Goal: Use online tool/utility: Utilize a website feature to perform a specific function

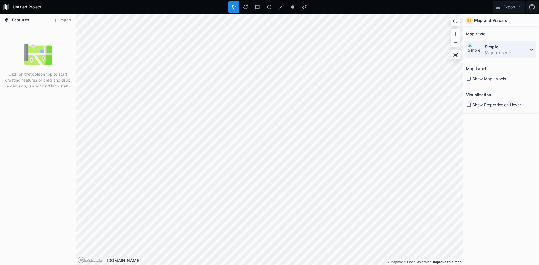
click at [529, 51] on icon at bounding box center [531, 49] width 7 height 7
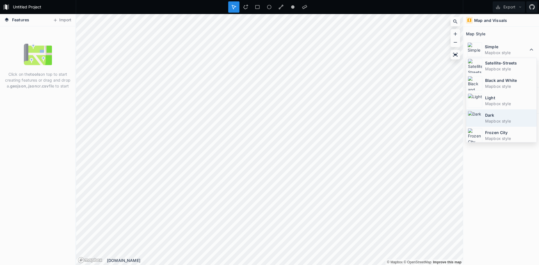
scroll to position [28, 0]
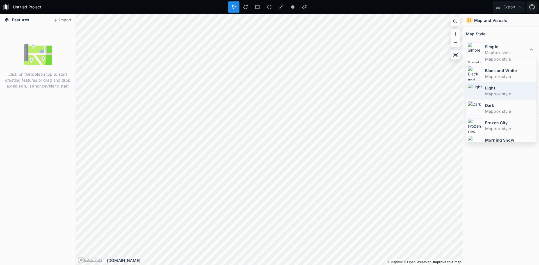
click at [502, 96] on dd "Mapbox style" at bounding box center [510, 94] width 50 height 6
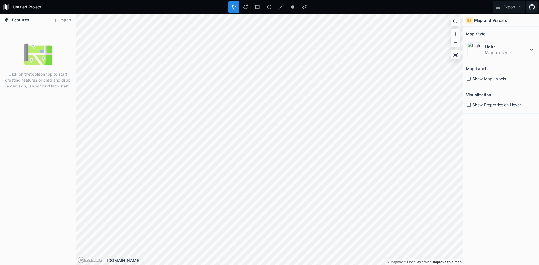
click at [532, 9] on icon at bounding box center [532, 7] width 6 height 6
click at [536, 5] on link at bounding box center [532, 6] width 11 height 11
click at [457, 55] on icon at bounding box center [456, 55] width 6 height 6
click at [61, 19] on button "Import" at bounding box center [62, 20] width 24 height 9
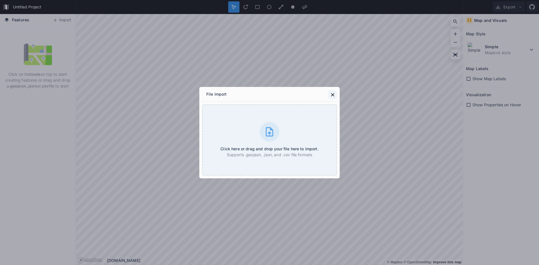
click at [329, 94] on button at bounding box center [333, 95] width 8 height 8
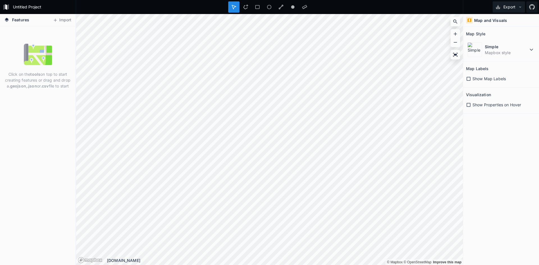
click at [517, 6] on button "Export" at bounding box center [509, 6] width 32 height 11
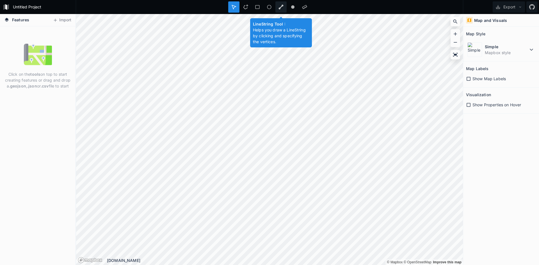
click at [279, 8] on icon at bounding box center [281, 7] width 5 height 5
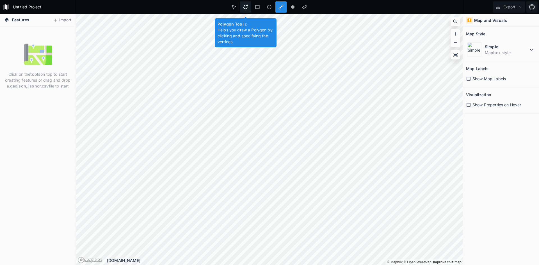
click at [245, 7] on icon at bounding box center [245, 6] width 5 height 5
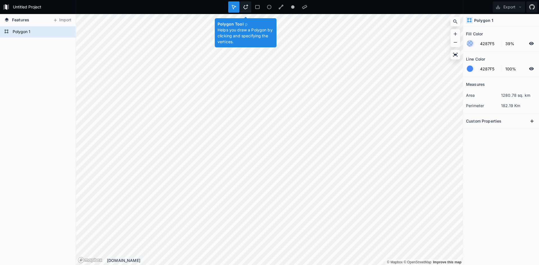
click at [246, 7] on icon at bounding box center [245, 6] width 5 height 5
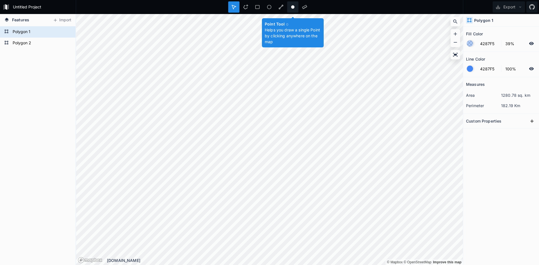
click at [293, 6] on circle at bounding box center [292, 6] width 3 height 3
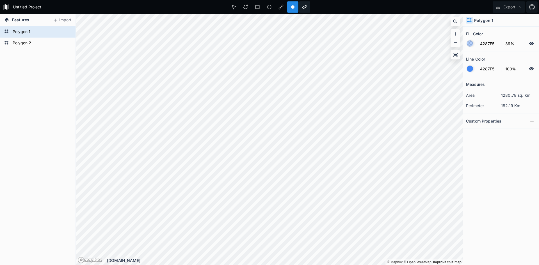
click at [304, 4] on div at bounding box center [304, 6] width 11 height 11
